Goal: Information Seeking & Learning: Check status

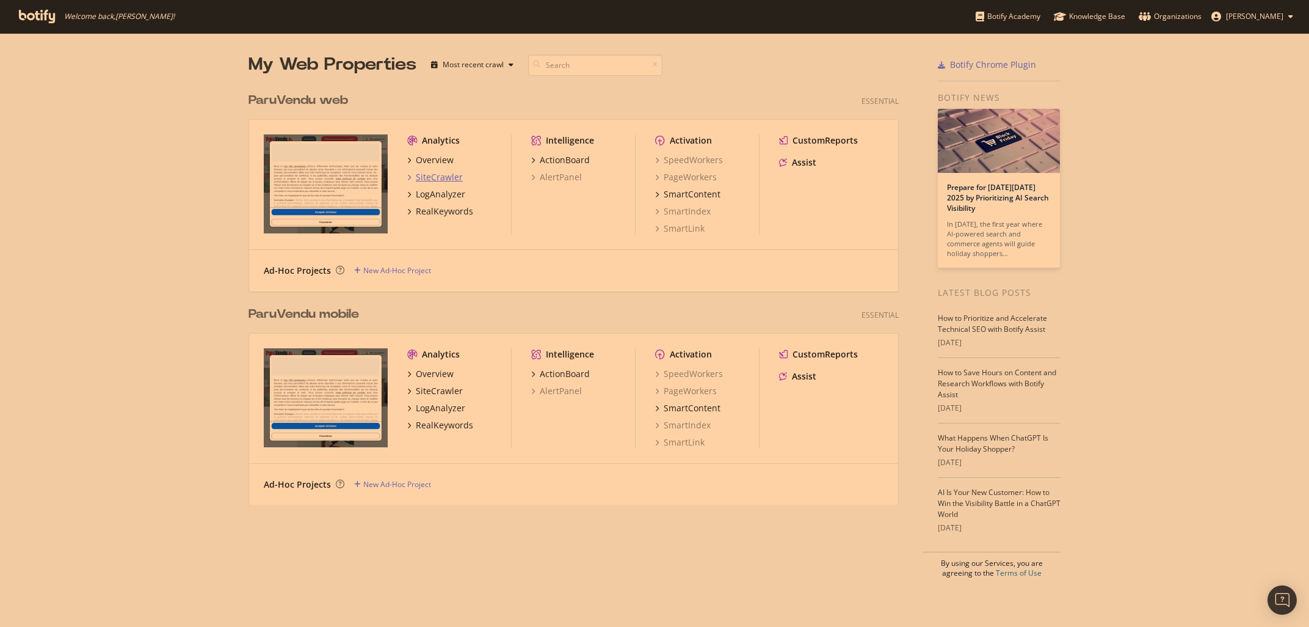
scroll to position [627, 1309]
